Goal: Task Accomplishment & Management: Use online tool/utility

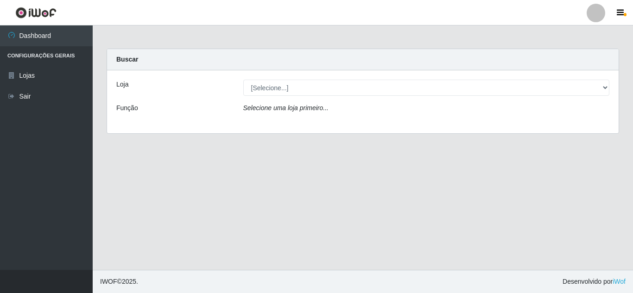
drag, startPoint x: 208, startPoint y: 90, endPoint x: 232, endPoint y: 108, distance: 29.5
click at [215, 95] on div "Loja" at bounding box center [172, 88] width 127 height 16
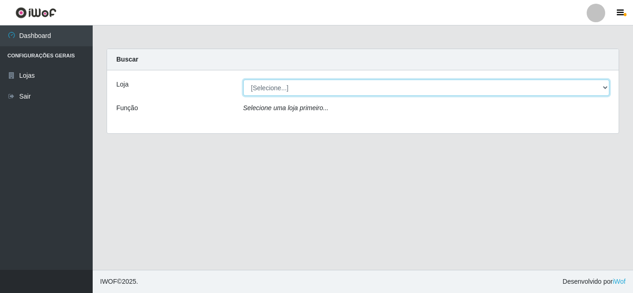
click at [273, 91] on select "[Selecione...] Queiroz Atacadão - [GEOGRAPHIC_DATA]" at bounding box center [426, 88] width 367 height 16
select select "225"
click at [243, 80] on select "[Selecione...] Queiroz Atacadão - [GEOGRAPHIC_DATA]" at bounding box center [426, 88] width 367 height 16
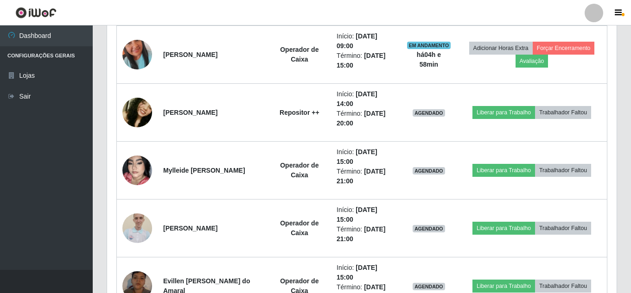
scroll to position [742, 0]
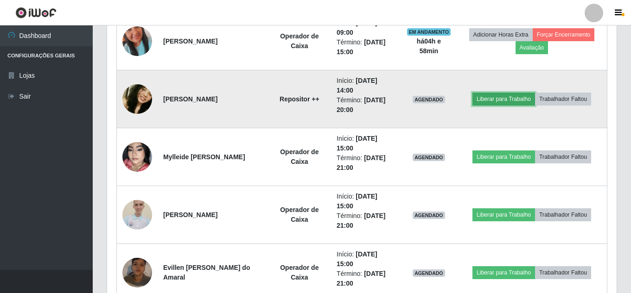
click at [499, 102] on button "Liberar para Trabalho" at bounding box center [503, 99] width 63 height 13
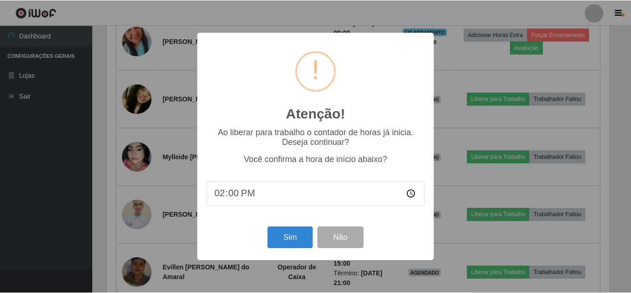
scroll to position [192, 505]
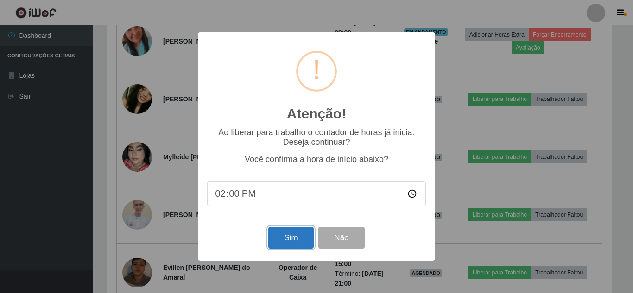
click at [286, 241] on button "Sim" at bounding box center [290, 238] width 45 height 22
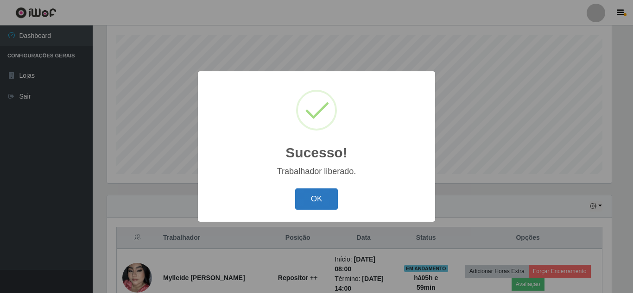
click at [316, 201] on button "OK" at bounding box center [316, 200] width 43 height 22
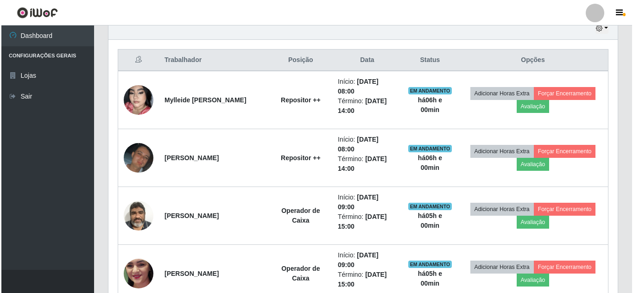
scroll to position [325, 0]
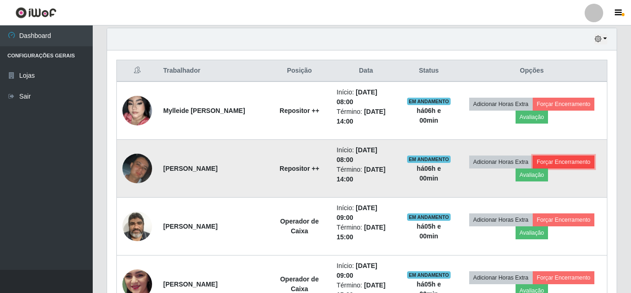
click at [566, 161] on button "Forçar Encerramento" at bounding box center [564, 162] width 62 height 13
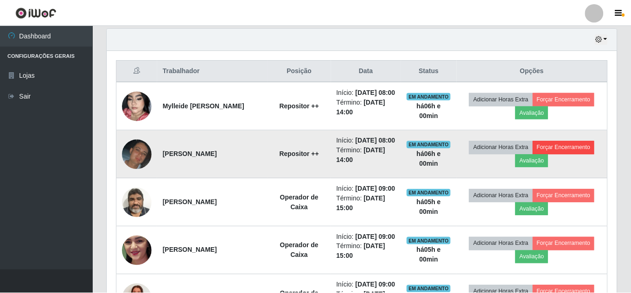
scroll to position [192, 505]
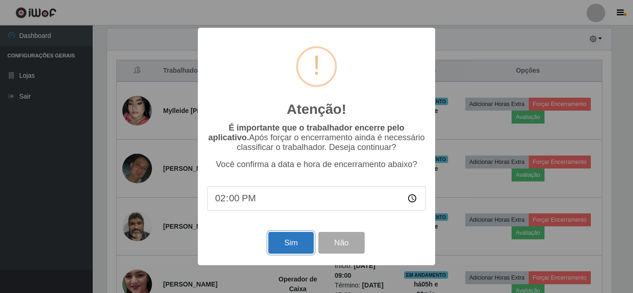
click at [287, 248] on button "Sim" at bounding box center [290, 243] width 45 height 22
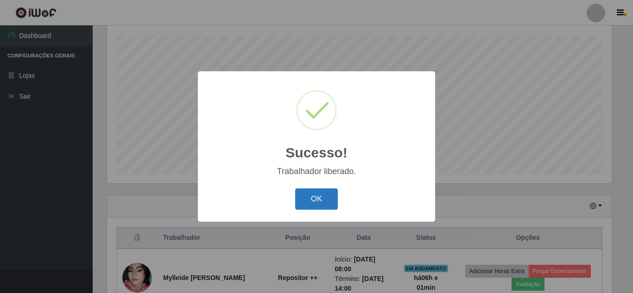
click at [317, 203] on button "OK" at bounding box center [316, 200] width 43 height 22
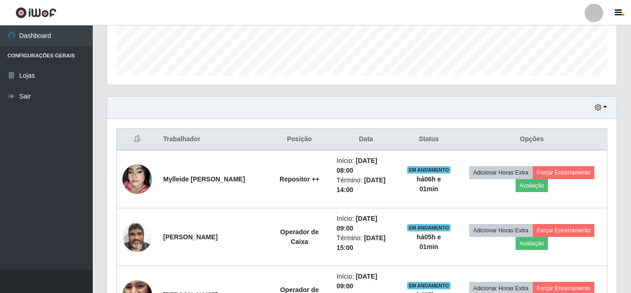
scroll to position [296, 0]
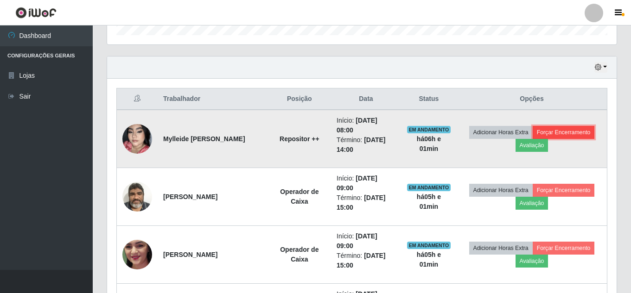
click at [574, 132] on button "Forçar Encerramento" at bounding box center [564, 132] width 62 height 13
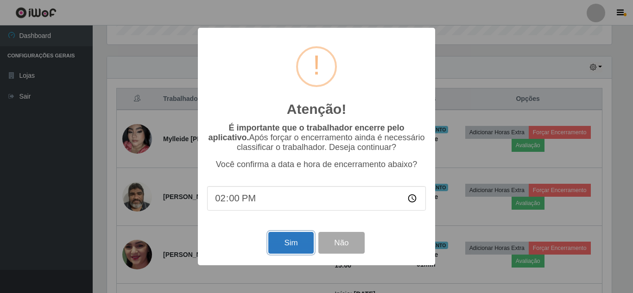
click at [296, 249] on button "Sim" at bounding box center [290, 243] width 45 height 22
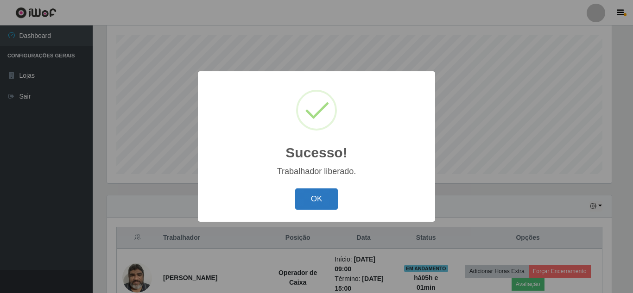
click at [312, 195] on button "OK" at bounding box center [316, 200] width 43 height 22
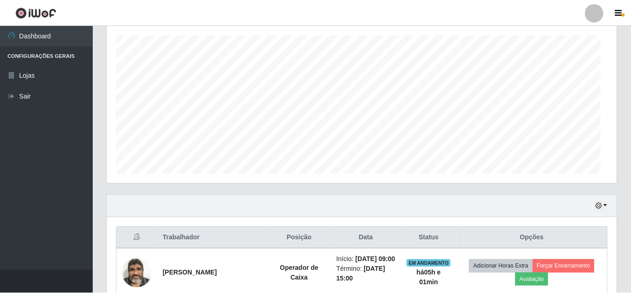
scroll to position [192, 510]
